Goal: Find contact information: Find contact information

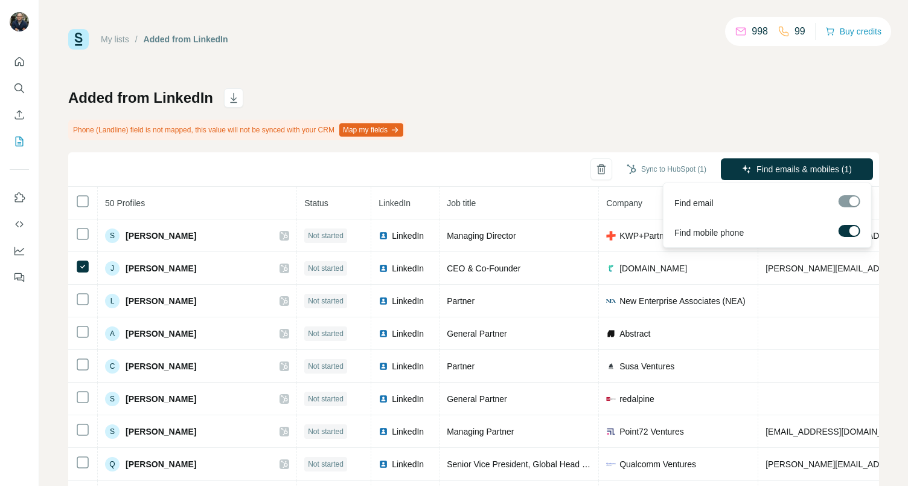
click at [851, 229] on div at bounding box center [855, 231] width 10 height 10
click at [805, 169] on span "Find emails (1)" at bounding box center [825, 169] width 56 height 12
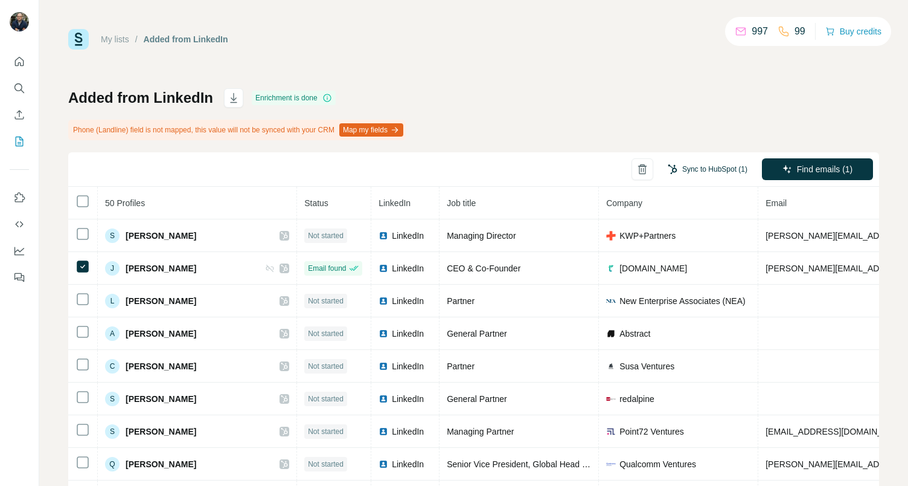
click at [707, 169] on button "Sync to HubSpot (1)" at bounding box center [707, 169] width 97 height 18
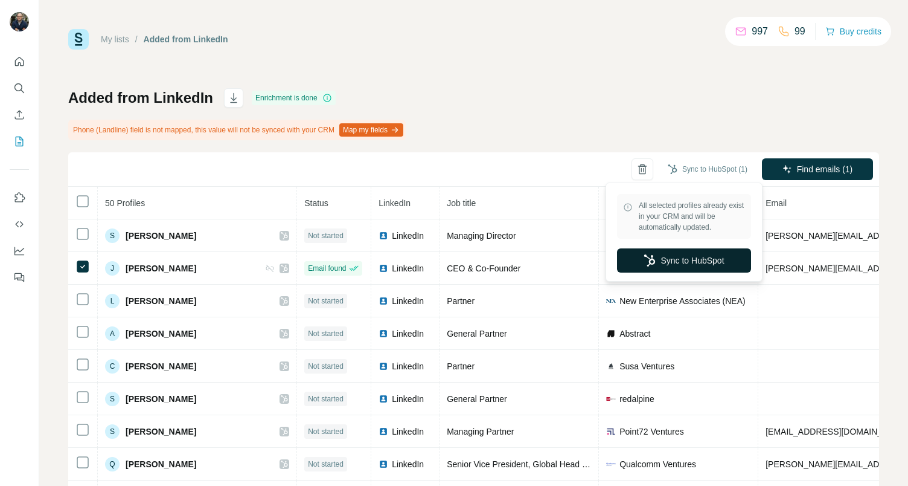
click at [682, 262] on button "Sync to HubSpot" at bounding box center [684, 260] width 134 height 24
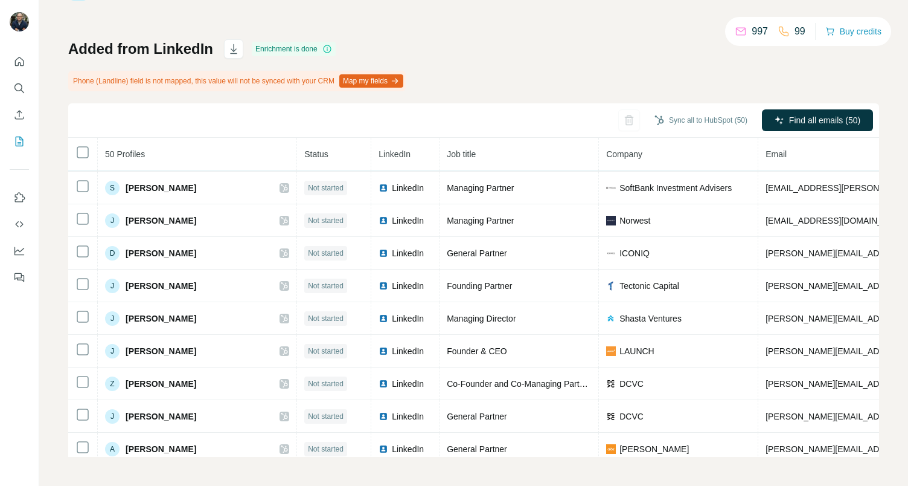
scroll to position [1018, 0]
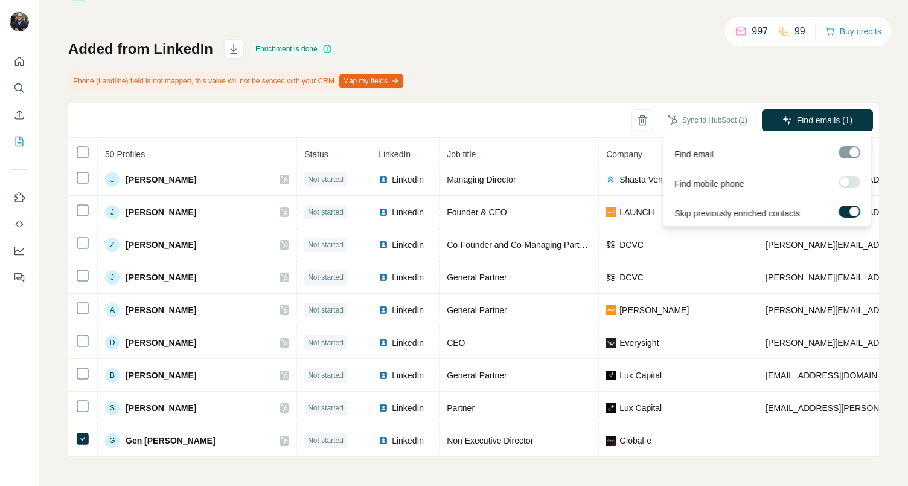
click at [843, 212] on label at bounding box center [850, 211] width 22 height 12
click at [818, 124] on span "Find emails (1)" at bounding box center [825, 120] width 56 height 12
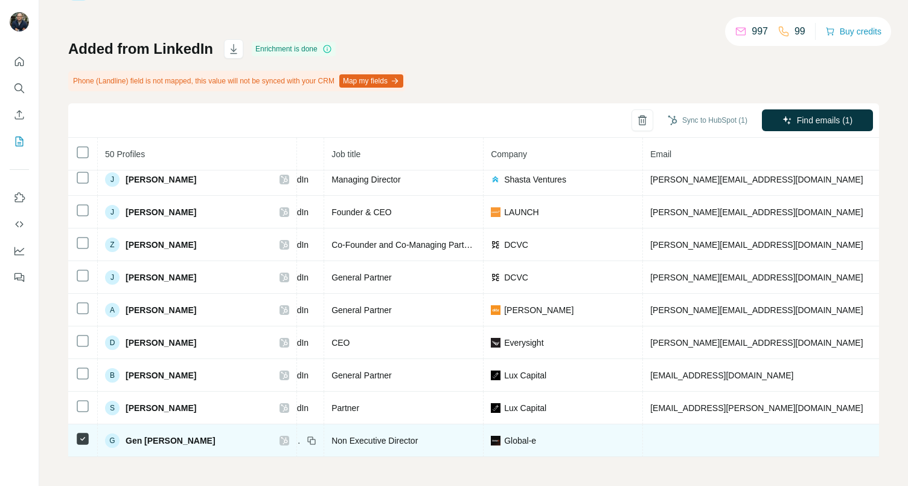
scroll to position [1018, 252]
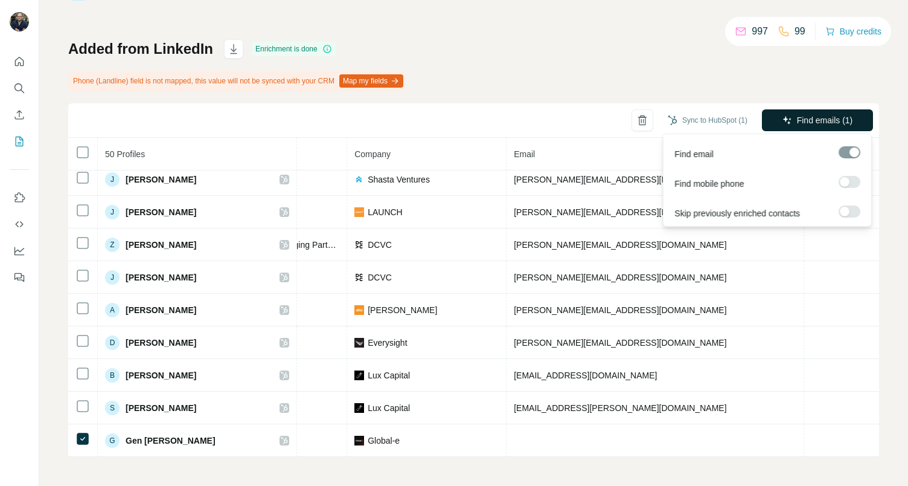
click at [816, 123] on span "Find emails (1)" at bounding box center [825, 120] width 56 height 12
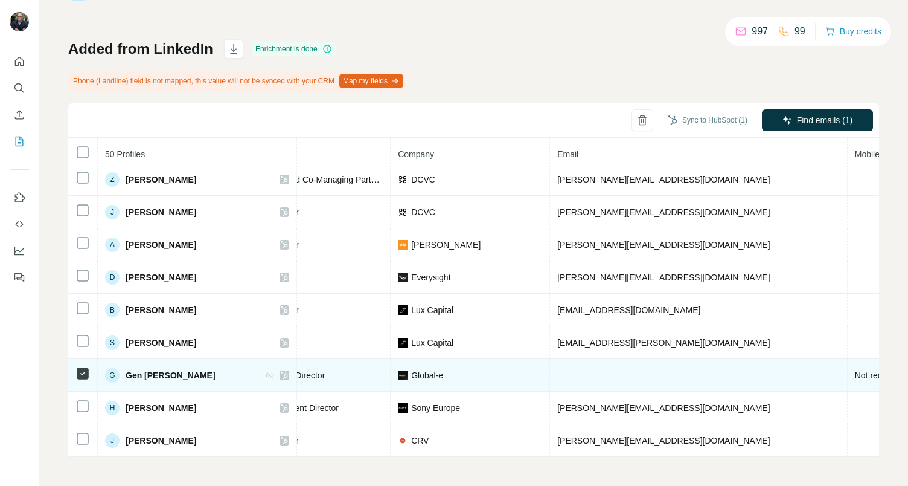
scroll to position [1083, 252]
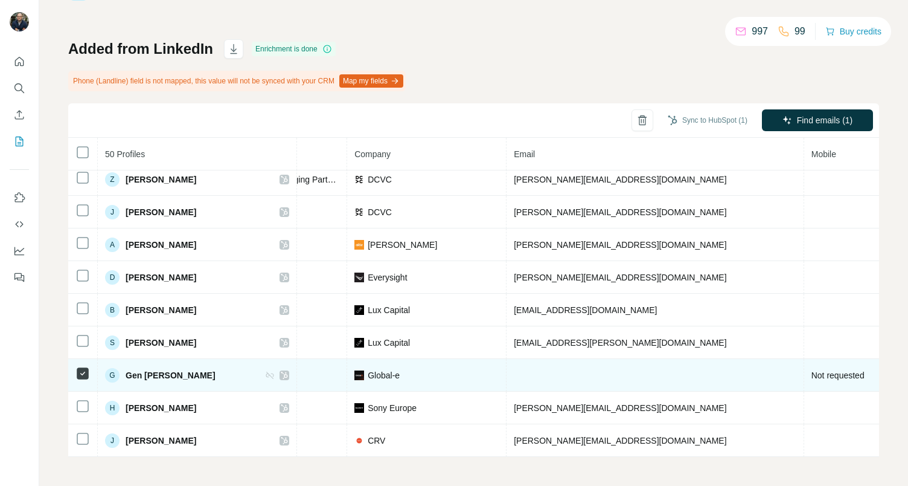
click at [533, 370] on td at bounding box center [656, 375] width 298 height 33
click at [368, 373] on span "Global-e" at bounding box center [384, 375] width 32 height 12
drag, startPoint x: 127, startPoint y: 375, endPoint x: 194, endPoint y: 379, distance: 67.2
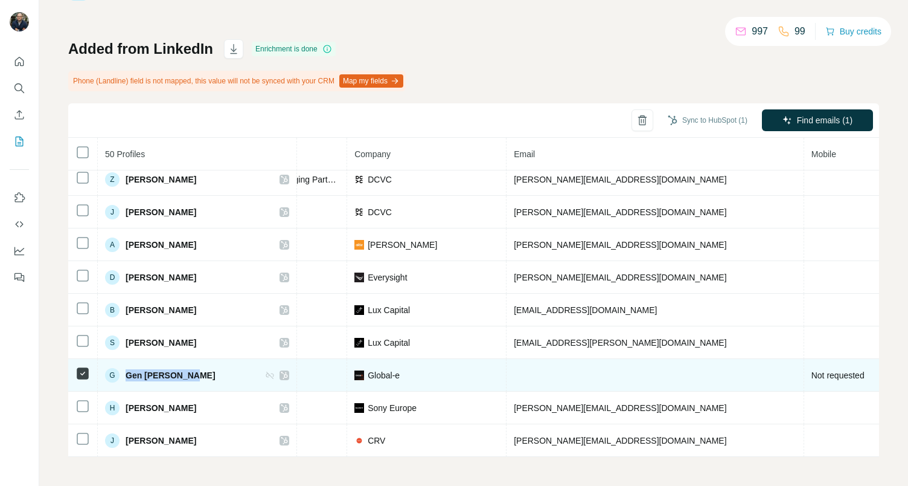
click at [194, 379] on div "G [PERSON_NAME]" at bounding box center [197, 375] width 184 height 14
copy span "Gen [PERSON_NAME]"
